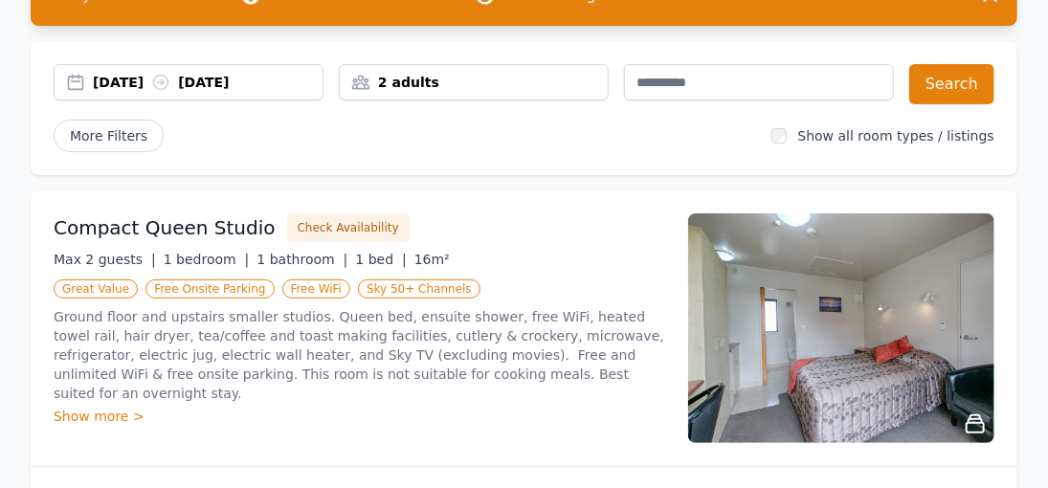
scroll to position [96, 0]
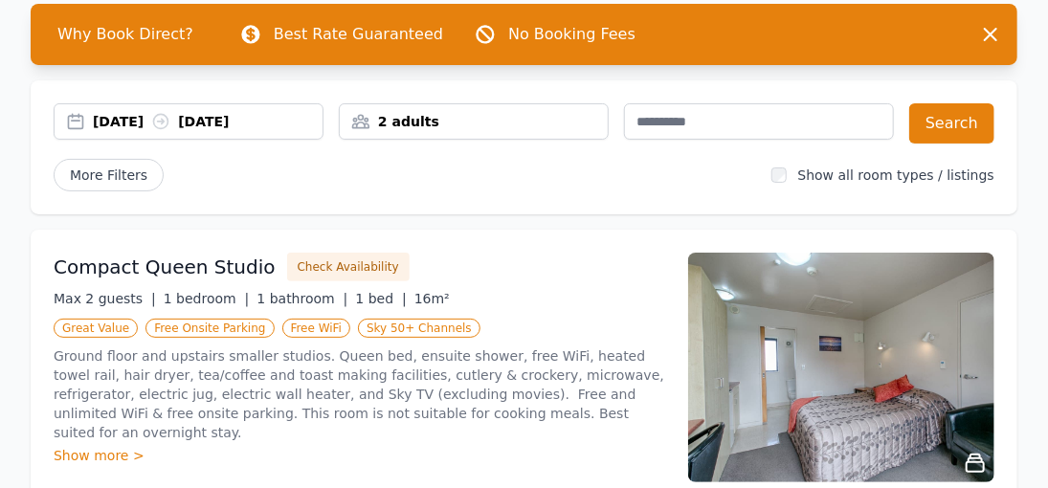
click at [423, 122] on div "2 adults" at bounding box center [474, 121] width 268 height 19
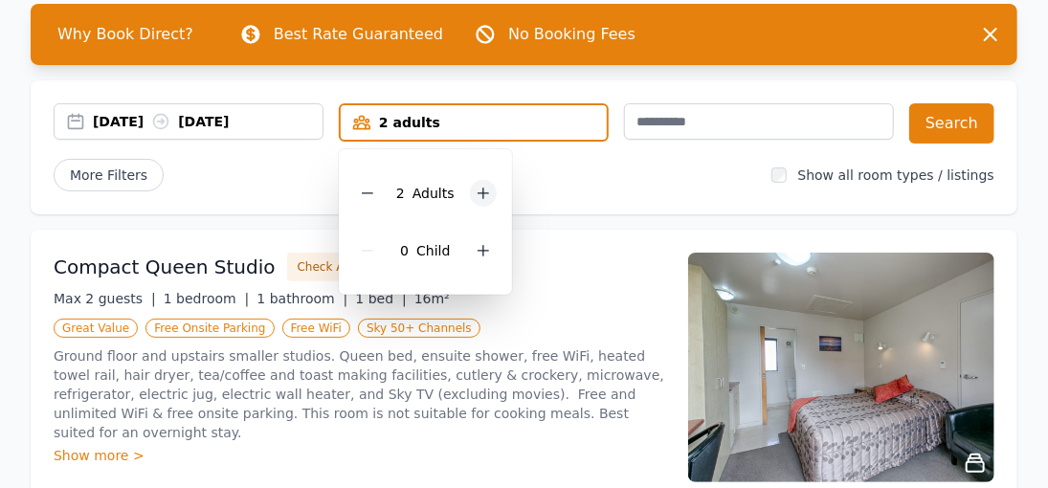
click at [479, 192] on icon at bounding box center [483, 194] width 11 height 11
click at [584, 273] on div "Compact Queen Studio Check Availability" at bounding box center [360, 267] width 612 height 29
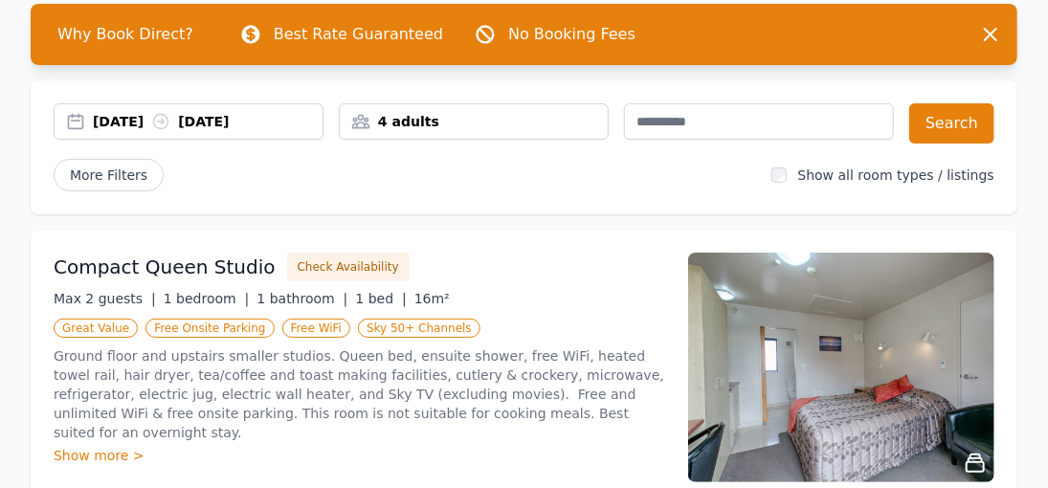
click at [437, 127] on div "4 adults" at bounding box center [474, 121] width 268 height 19
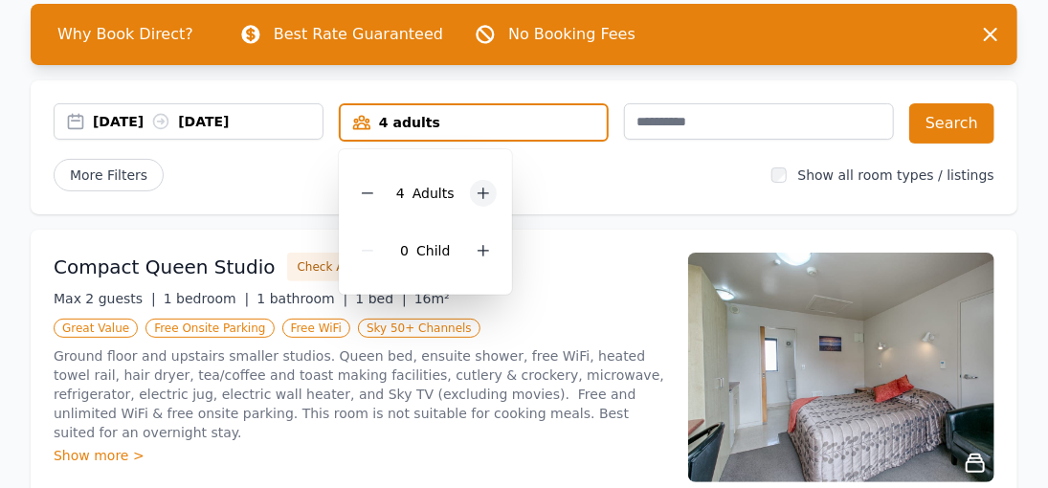
click at [482, 192] on icon at bounding box center [483, 194] width 11 height 11
click at [569, 277] on div "Compact Queen Studio Check Availability" at bounding box center [360, 267] width 612 height 29
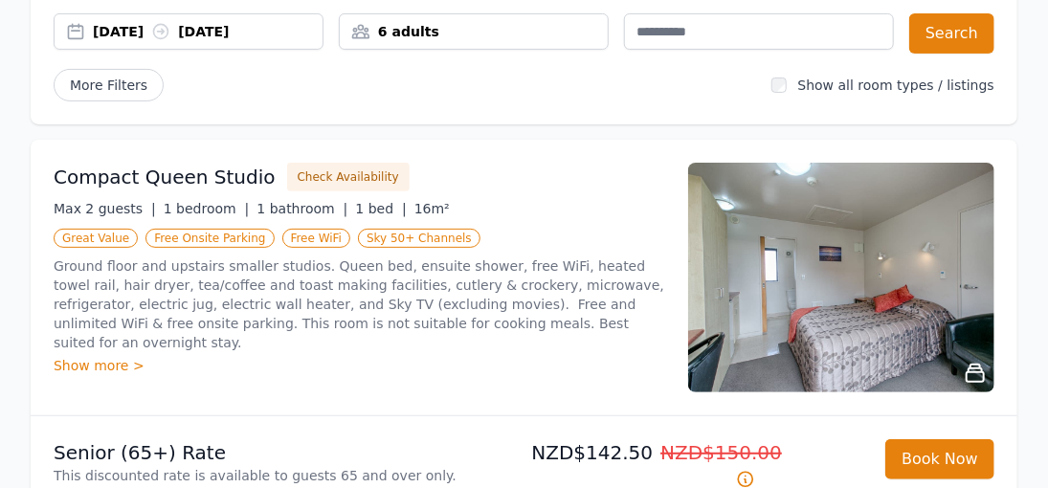
scroll to position [0, 0]
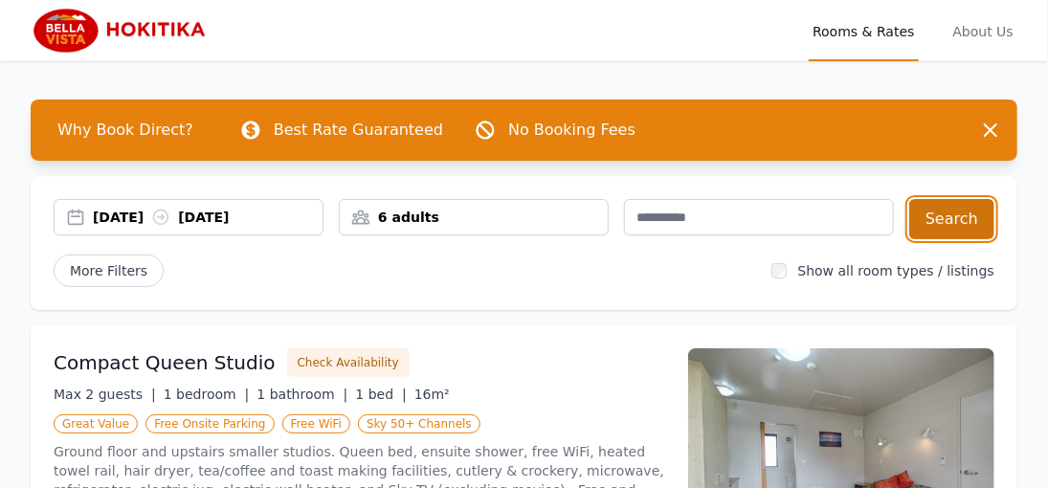
click at [936, 219] on button "Search" at bounding box center [952, 219] width 85 height 40
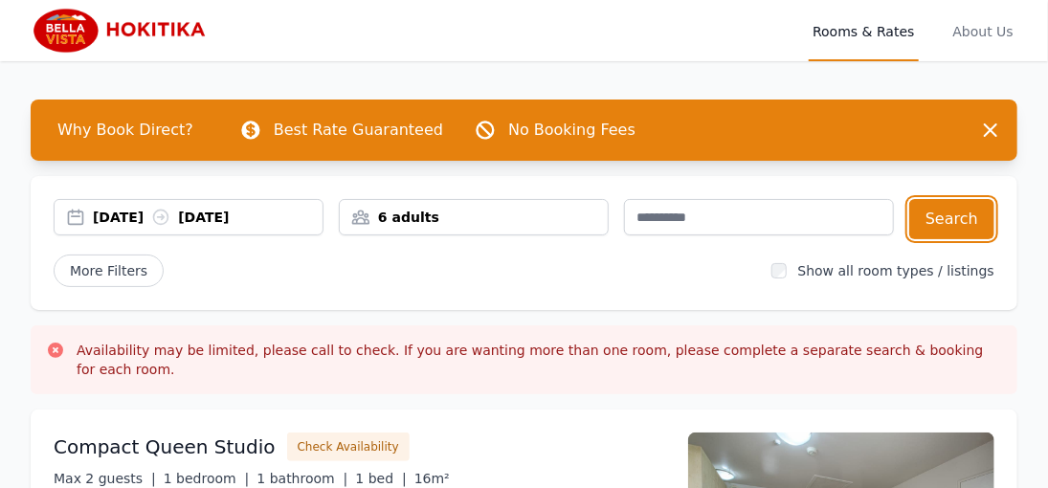
click at [467, 222] on div "6 adults" at bounding box center [474, 217] width 268 height 19
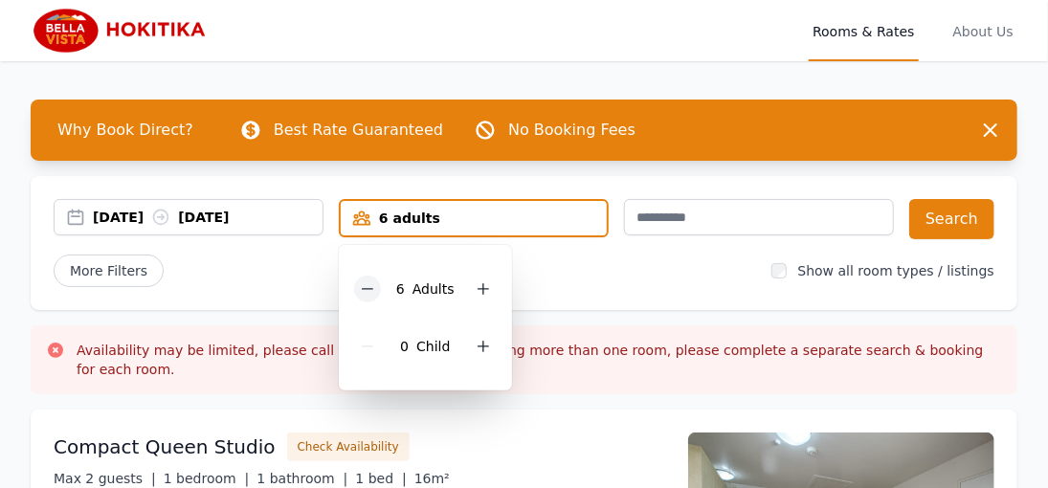
click at [369, 290] on icon at bounding box center [367, 289] width 15 height 15
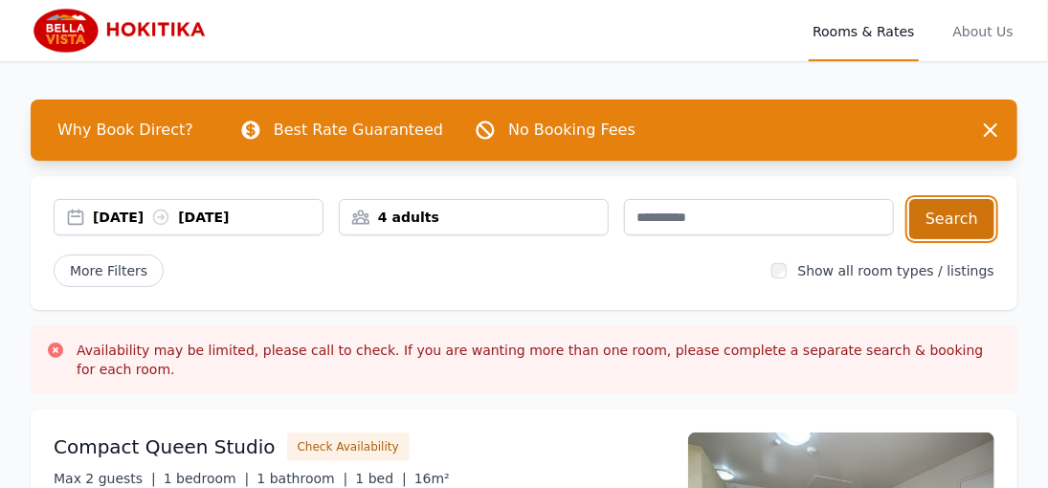
click at [945, 212] on button "Search" at bounding box center [952, 219] width 85 height 40
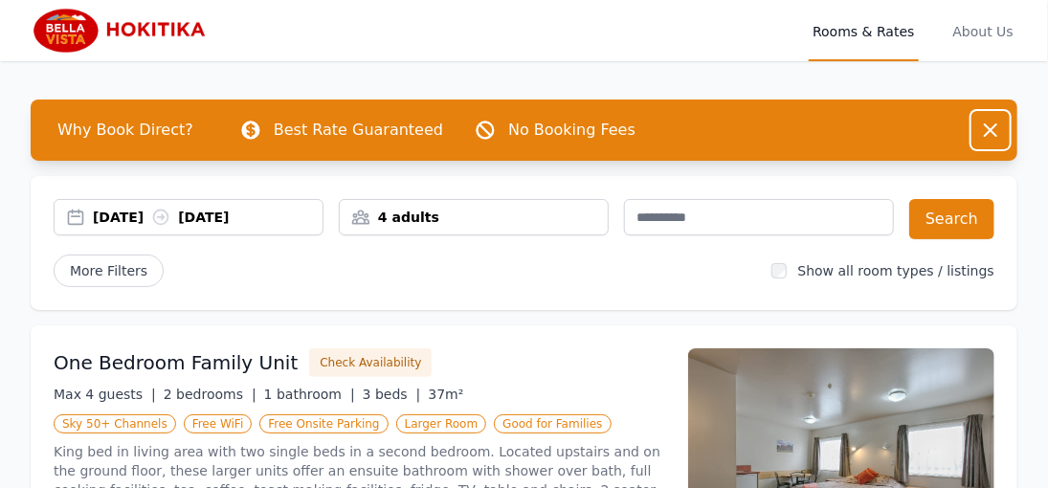
click at [990, 136] on icon "button" at bounding box center [991, 130] width 23 height 23
